Goal: Task Accomplishment & Management: Manage account settings

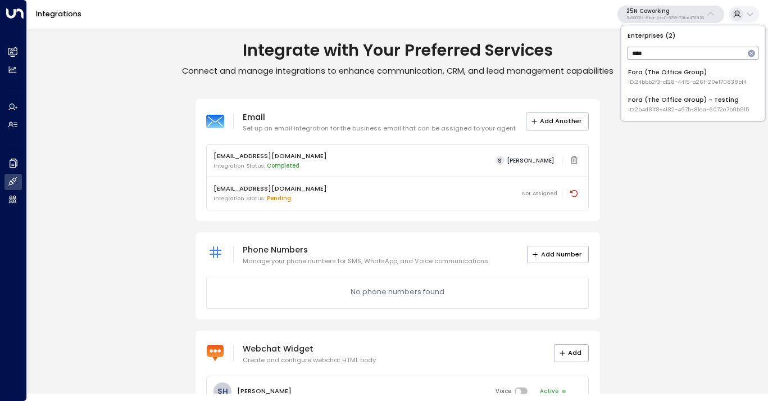
type input "****"
click at [670, 83] on span "ID: 24bbb2f3-cf28-4415-a26f-20e170838bf4" at bounding box center [687, 82] width 119 height 8
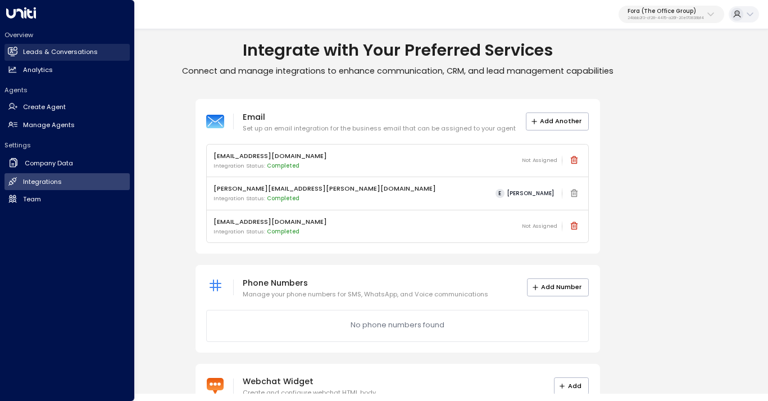
click at [53, 54] on h2 "Leads & Conversations" at bounding box center [60, 52] width 75 height 10
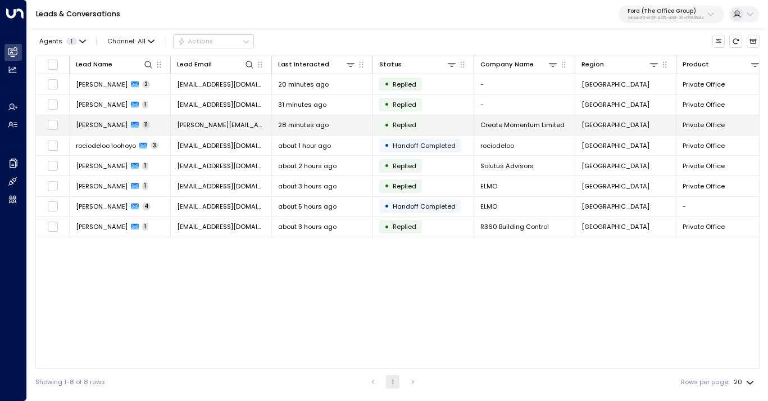
click at [104, 126] on span "[PERSON_NAME]" at bounding box center [102, 124] width 52 height 9
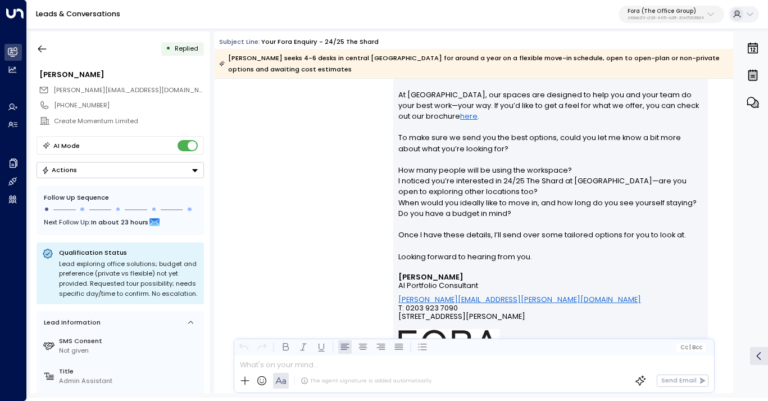
scroll to position [220, 0]
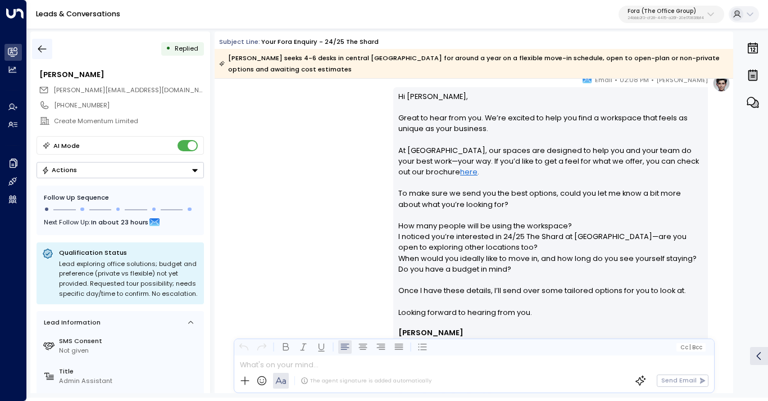
click at [44, 48] on icon "button" at bounding box center [42, 48] width 11 height 11
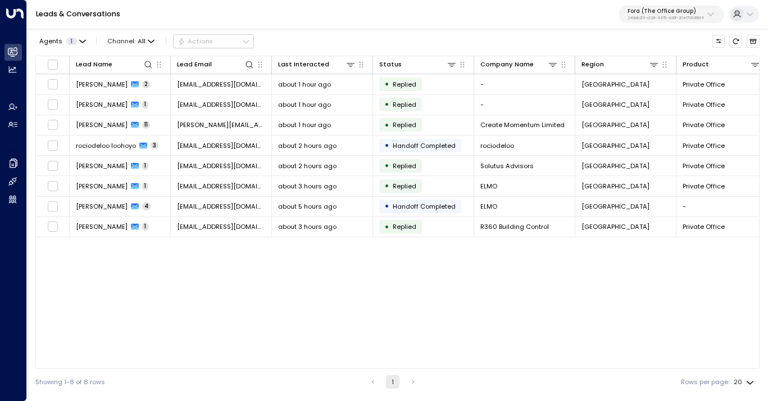
click at [704, 13] on p "Fora (The Office Group)" at bounding box center [665, 11] width 76 height 7
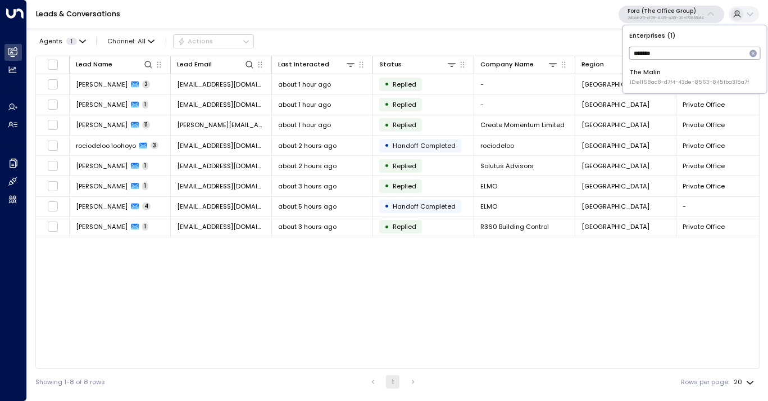
type input "*******"
click at [679, 80] on span "ID: e1f68ac8-d7f4-43de-8563-845fba315a7f" at bounding box center [689, 82] width 119 height 8
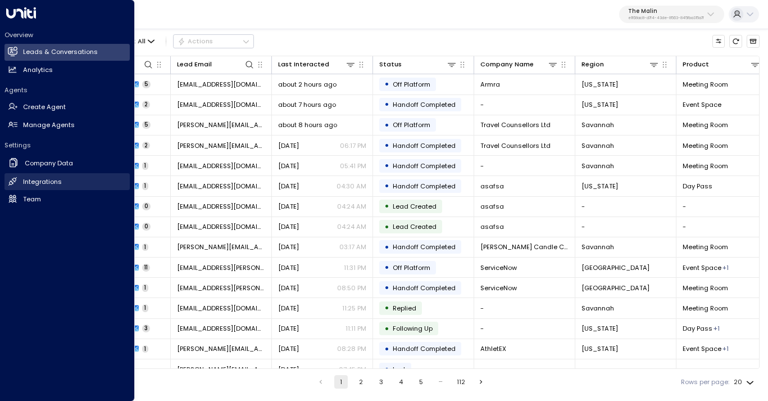
click at [37, 184] on h2 "Integrations" at bounding box center [42, 182] width 39 height 10
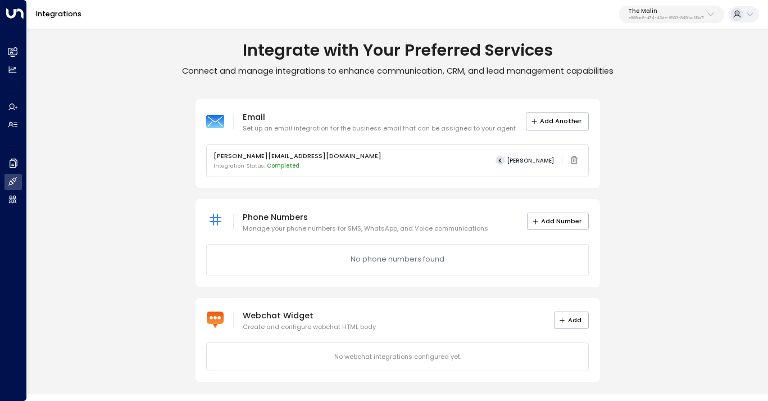
scroll to position [2, 0]
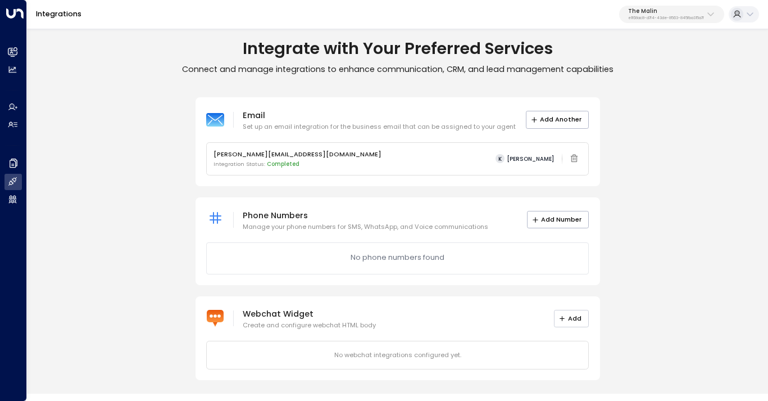
click at [570, 317] on button "Add" at bounding box center [571, 318] width 35 height 17
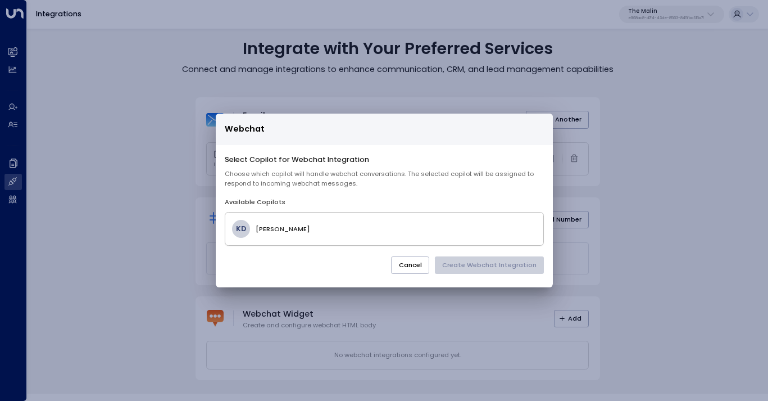
click at [321, 229] on h4 "Kate Dowd" at bounding box center [396, 229] width 280 height 10
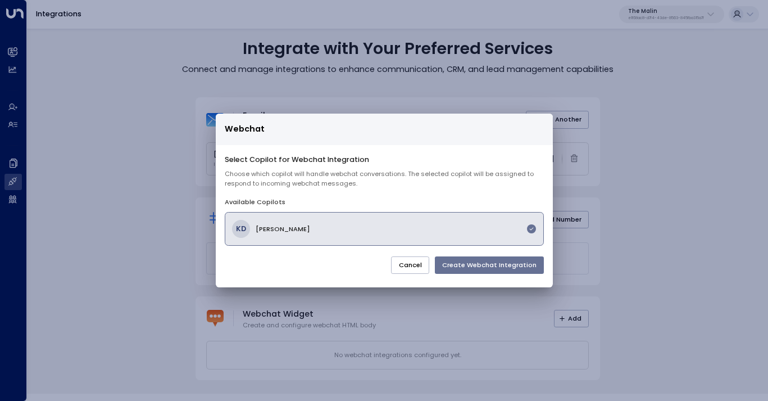
click at [489, 265] on button "Create Webchat Integration" at bounding box center [489, 264] width 109 height 17
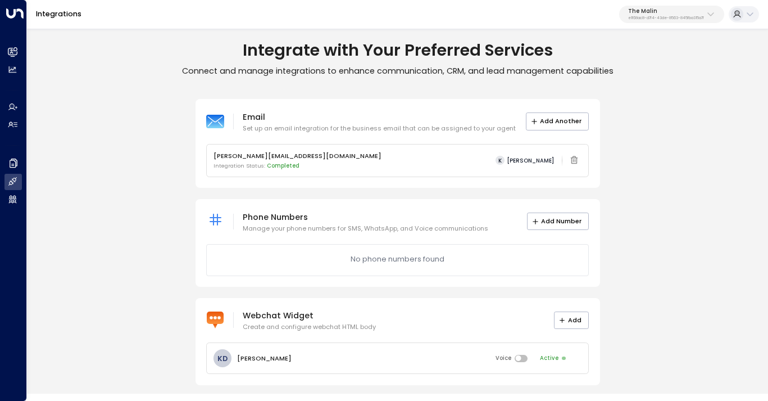
scroll to position [5, 0]
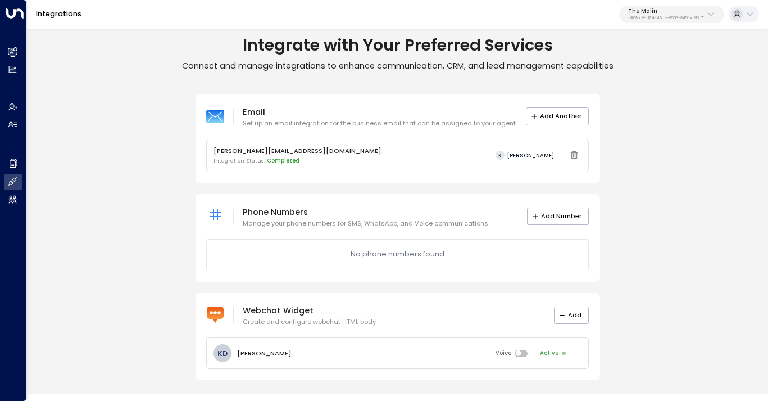
click at [288, 314] on p "Webchat Widget" at bounding box center [309, 309] width 133 height 13
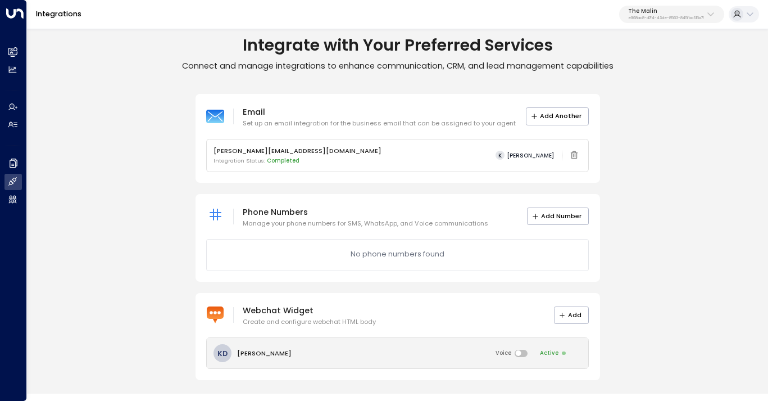
click at [248, 350] on p "Kate Dowd" at bounding box center [264, 353] width 54 height 10
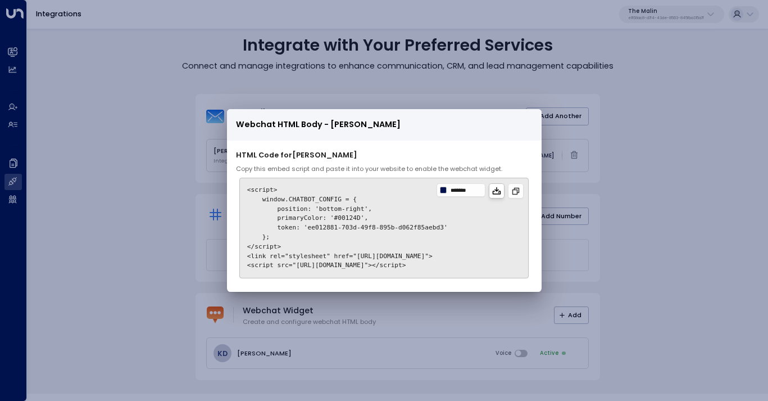
click at [501, 191] on icon at bounding box center [496, 191] width 9 height 9
click at [595, 117] on div "Webchat HTML Body - Kate Dowd HTML Code for Kate Dowd Copy this embed script an…" at bounding box center [384, 200] width 768 height 401
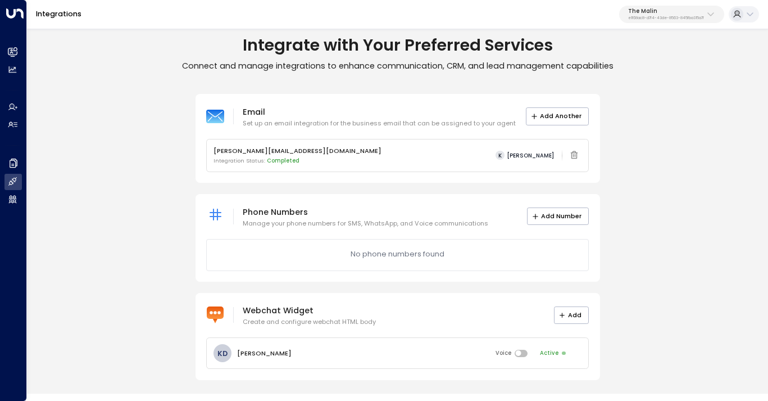
click at [682, 11] on p "The Malin" at bounding box center [666, 11] width 76 height 7
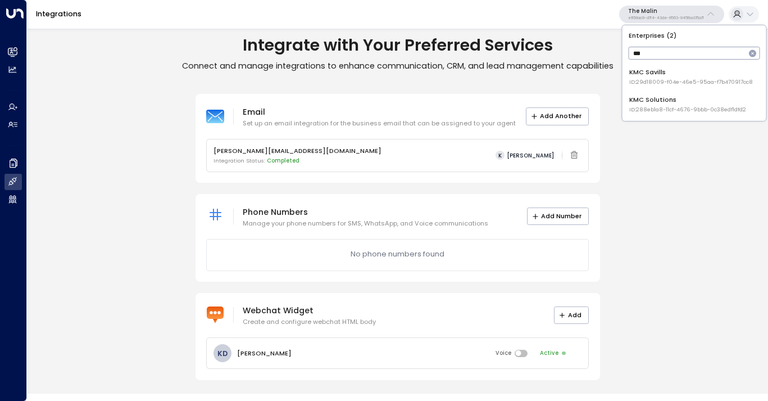
type input "***"
click at [667, 101] on div "KMC Solutions ID: 288eb1a8-11cf-4676-9bbb-0c38edf1dfd2" at bounding box center [687, 104] width 117 height 19
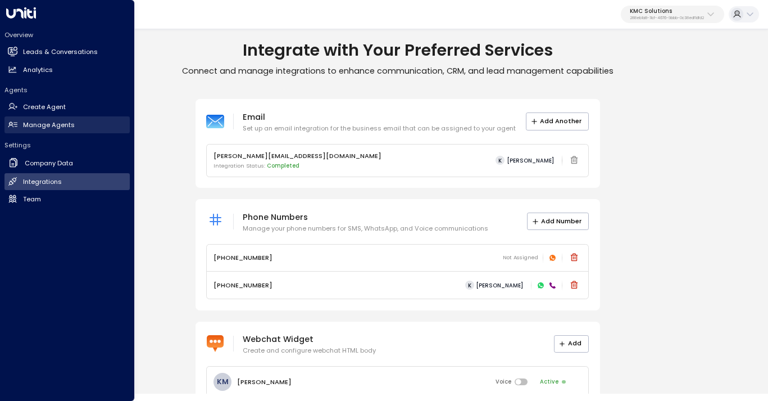
click at [43, 128] on h2 "Manage Agents" at bounding box center [49, 125] width 52 height 10
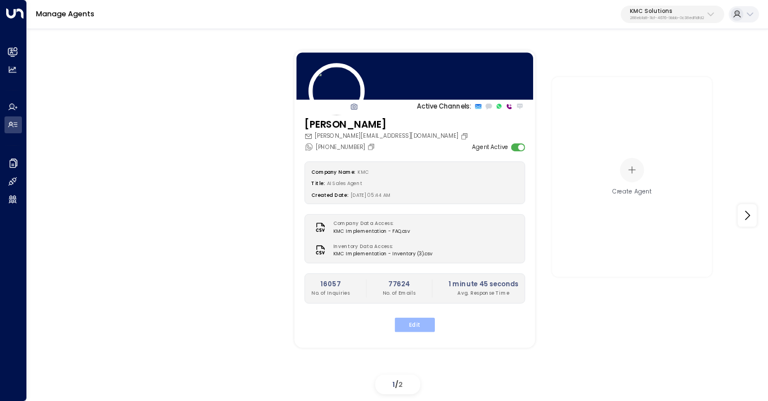
click at [419, 324] on button "Edit" at bounding box center [415, 324] width 40 height 15
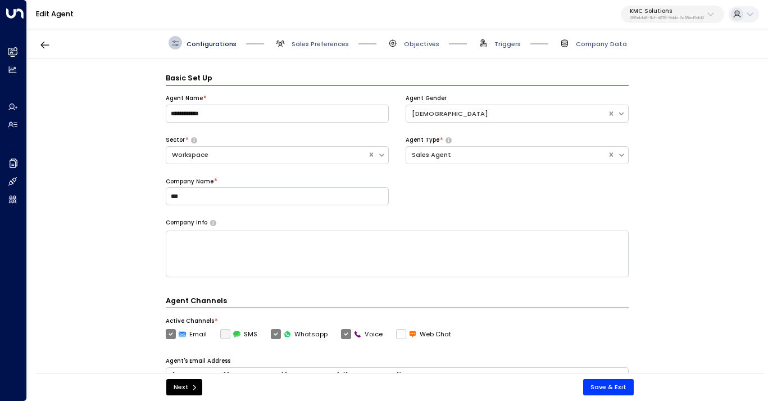
scroll to position [13, 0]
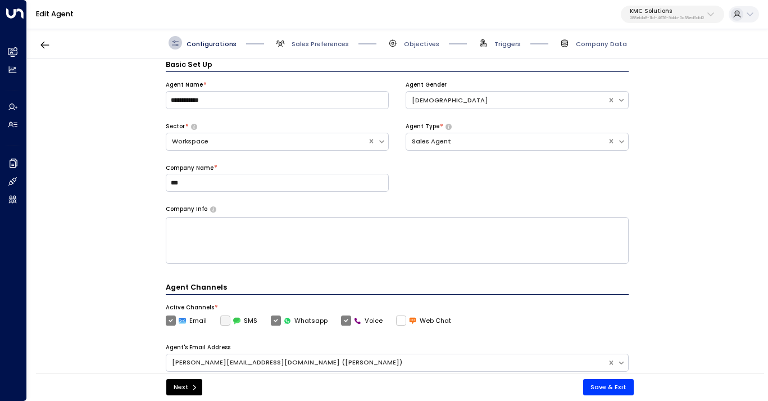
click at [503, 38] on span "Triggers" at bounding box center [498, 42] width 44 height 13
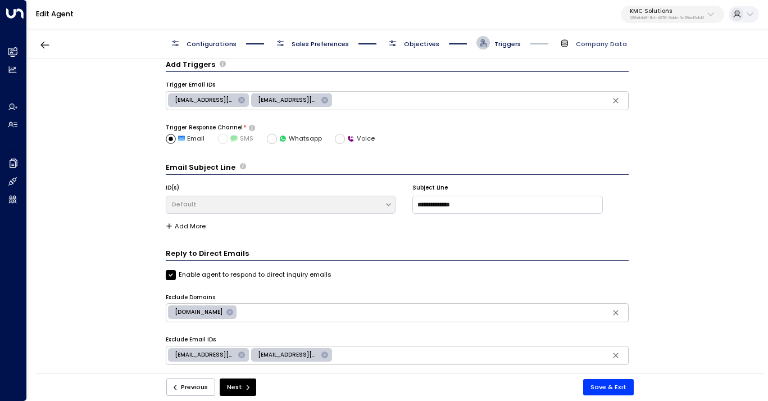
click at [596, 41] on span "Company Data" at bounding box center [601, 43] width 51 height 9
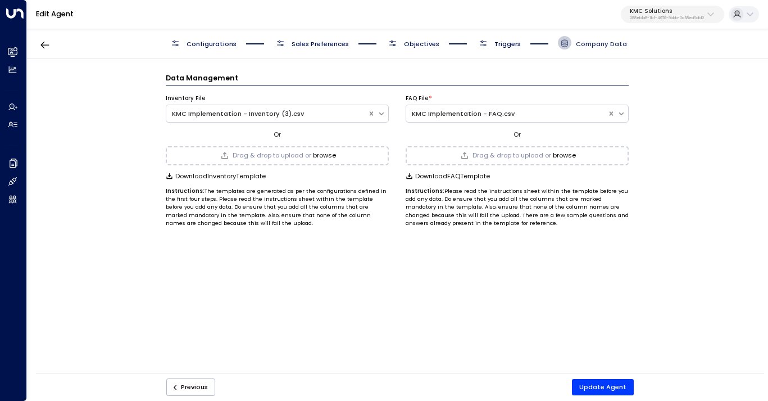
scroll to position [0, 0]
click at [326, 152] on button "browse" at bounding box center [324, 155] width 23 height 7
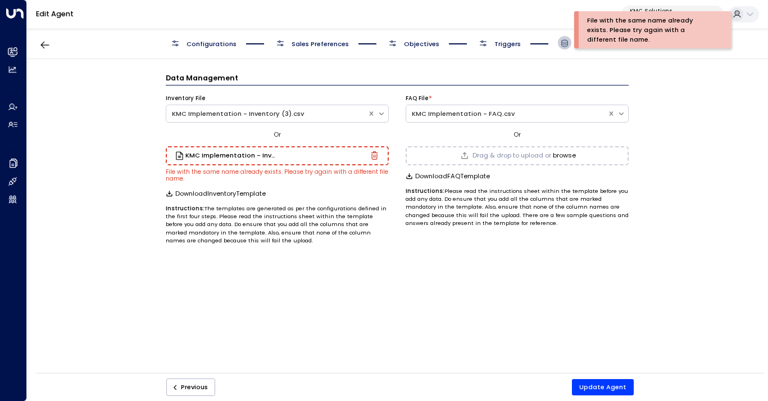
click at [374, 156] on icon "button" at bounding box center [374, 155] width 2 height 3
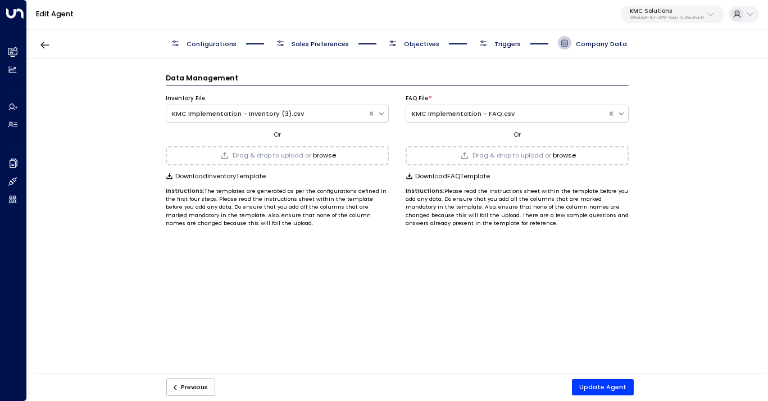
click at [320, 156] on button "browse" at bounding box center [324, 155] width 23 height 7
click at [585, 385] on button "Update Agent" at bounding box center [603, 387] width 62 height 16
